Goal: Information Seeking & Learning: Learn about a topic

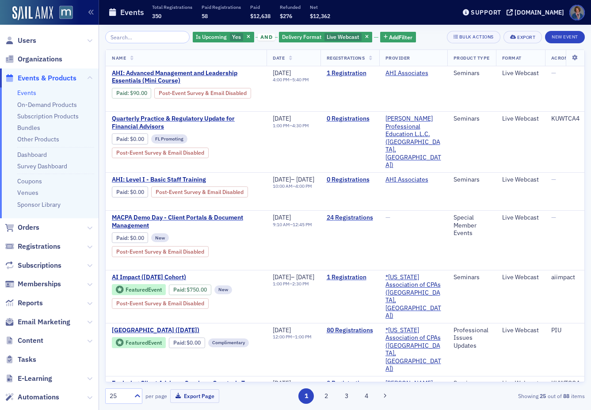
scroll to position [926, 0]
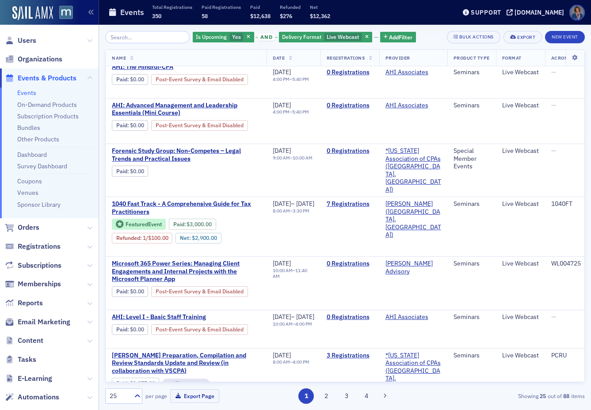
click at [28, 94] on link "Events" at bounding box center [26, 93] width 19 height 8
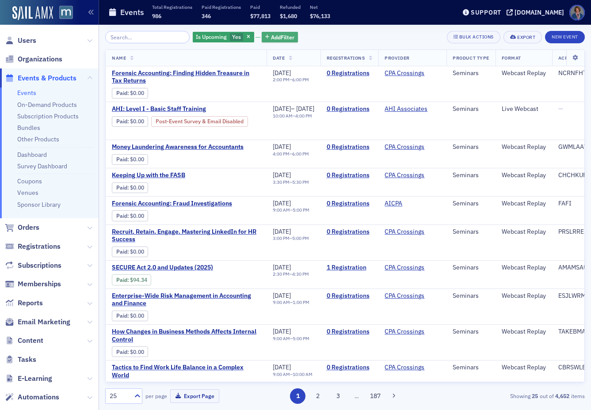
click at [271, 35] on span "Add Filter" at bounding box center [282, 37] width 23 height 8
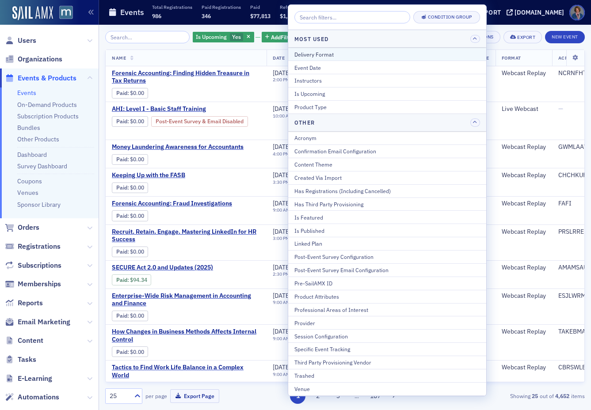
click at [322, 56] on div "Delivery Format" at bounding box center [387, 54] width 186 height 8
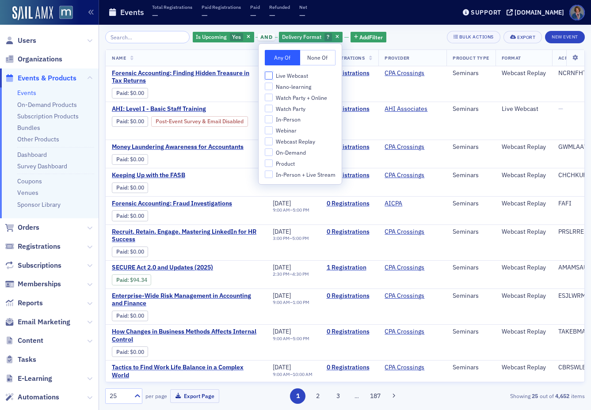
click at [271, 77] on input "Live Webcast" at bounding box center [269, 76] width 8 height 8
checkbox input "true"
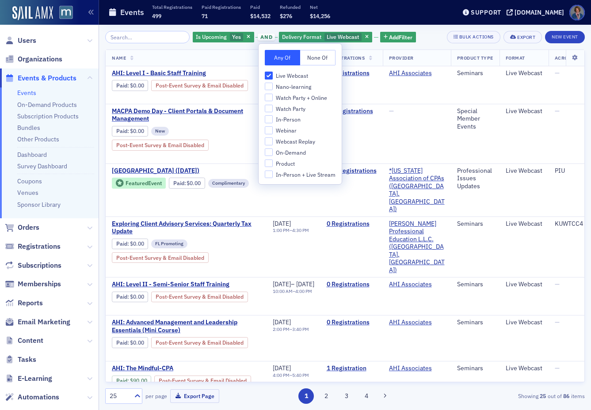
click at [429, 34] on div "Is Upcoming Yes and Delivery Format Live Webcast Add Filter Bulk Actions Export…" at bounding box center [344, 37] width 479 height 12
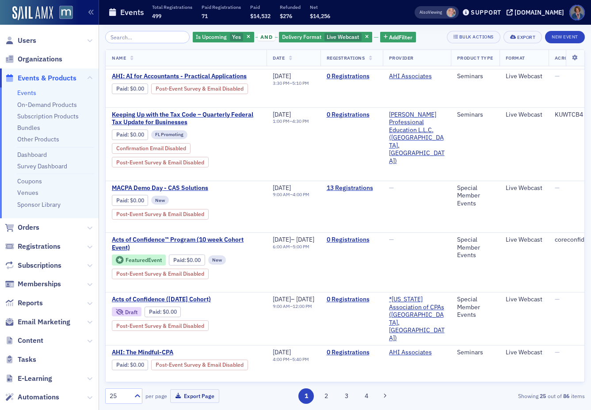
scroll to position [405, 0]
